Goal: Transaction & Acquisition: Obtain resource

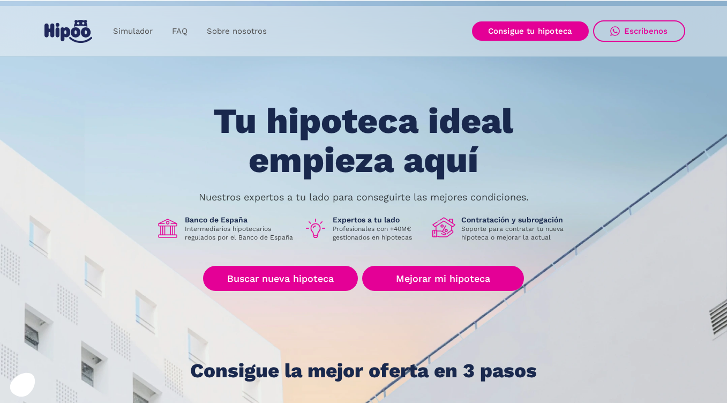
scroll to position [54, 0]
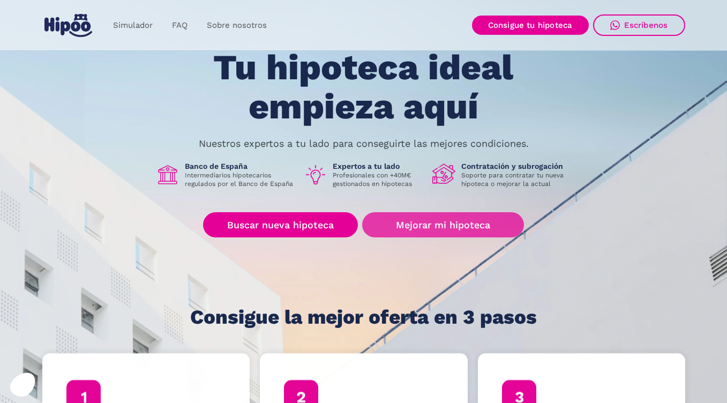
click at [440, 215] on link "Mejorar mi hipoteca" at bounding box center [442, 224] width 161 height 25
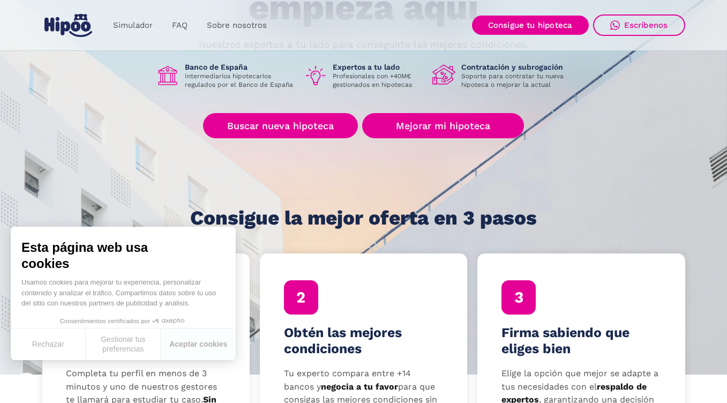
scroll to position [0, 0]
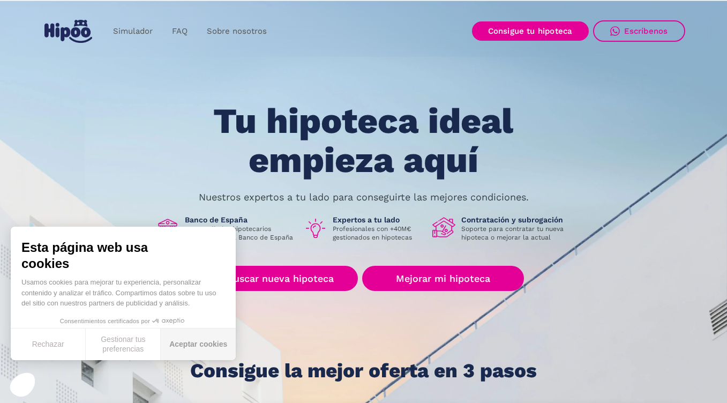
click at [186, 341] on button "Aceptar cookies" at bounding box center [198, 344] width 75 height 32
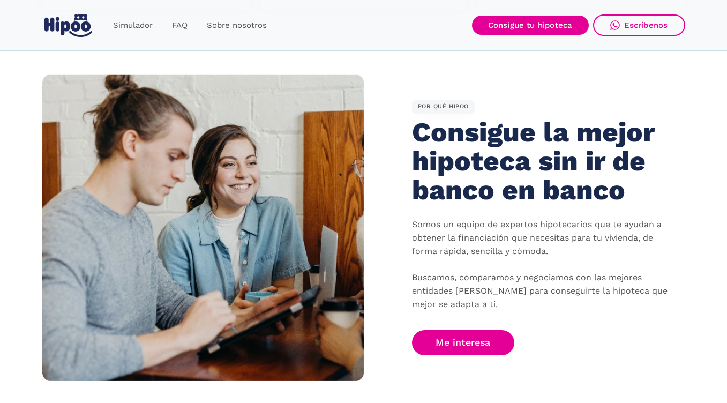
scroll to position [910, 0]
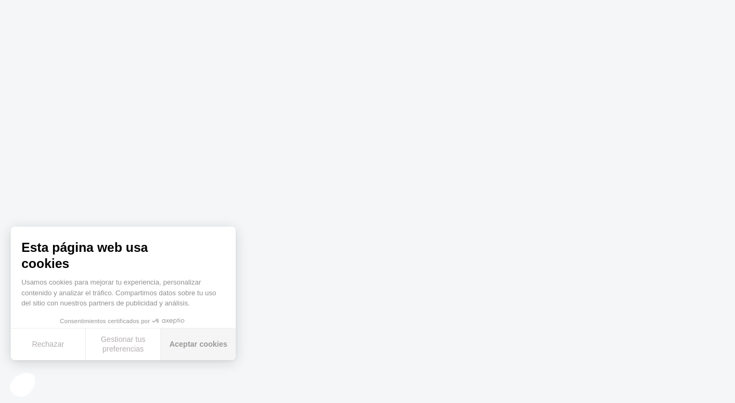
drag, startPoint x: 188, startPoint y: 343, endPoint x: 186, endPoint y: 338, distance: 5.8
click at [186, 341] on button "Aceptar cookies" at bounding box center [198, 344] width 75 height 32
